Goal: Find specific page/section: Find specific page/section

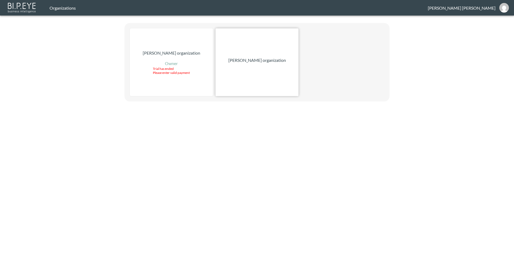
click at [247, 56] on div "[PERSON_NAME] organization" at bounding box center [256, 62] width 83 height 68
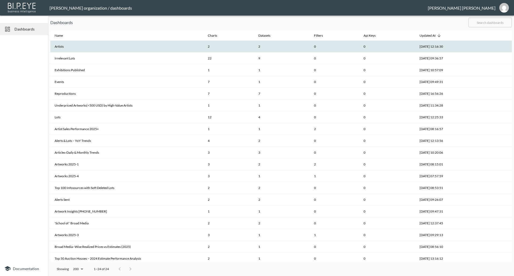
click at [141, 48] on th "Artists" at bounding box center [126, 47] width 153 height 12
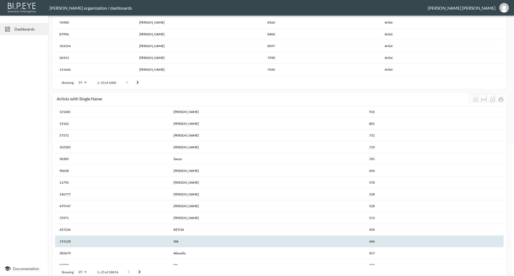
scroll to position [117, 0]
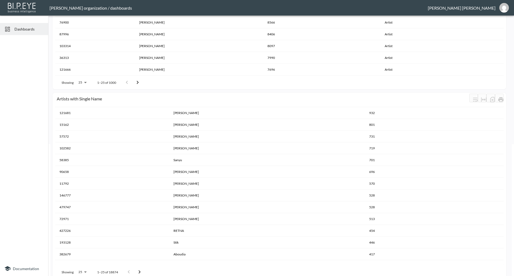
click at [0, 169] on div at bounding box center [24, 149] width 48 height 224
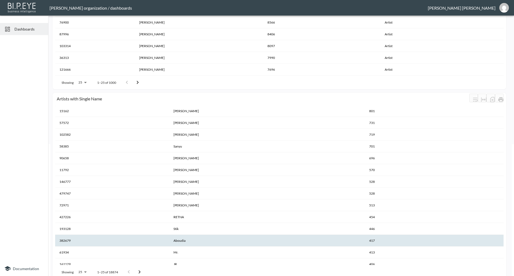
scroll to position [144, 0]
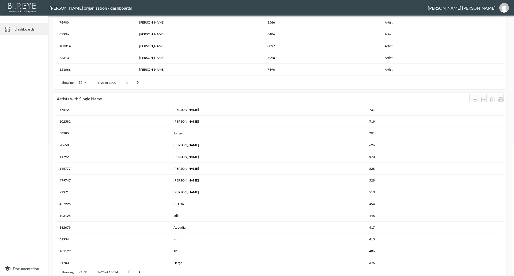
click at [85, 266] on body "BI.P.EYE, Interactive Analytics Dashboards - app [PERSON_NAME] organization / d…" at bounding box center [257, 138] width 514 height 276
click at [139, 270] on icon "Go to next page" at bounding box center [140, 271] width 2 height 3
click at [138, 269] on icon "Go to next page" at bounding box center [141, 272] width 6 height 6
click at [131, 269] on icon "Go to previous page" at bounding box center [130, 272] width 6 height 6
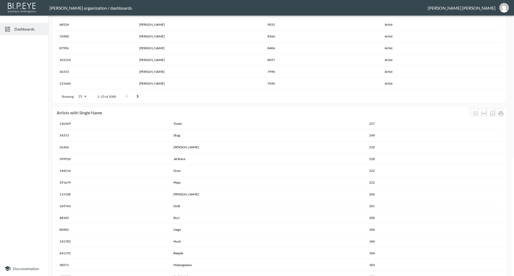
scroll to position [132, 0]
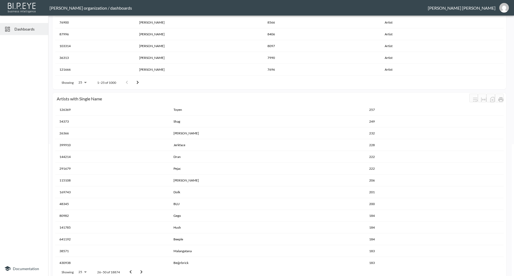
click at [134, 268] on div at bounding box center [135, 271] width 21 height 11
click at [131, 269] on icon "Go to previous page" at bounding box center [130, 272] width 6 height 6
click at [13, 162] on div at bounding box center [24, 149] width 48 height 224
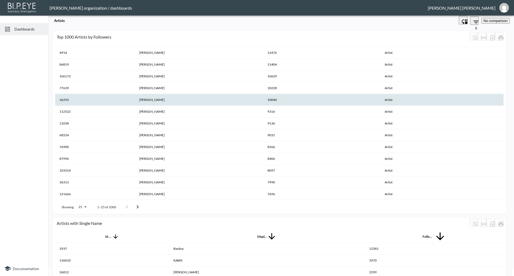
scroll to position [0, 0]
